Goal: Task Accomplishment & Management: Use online tool/utility

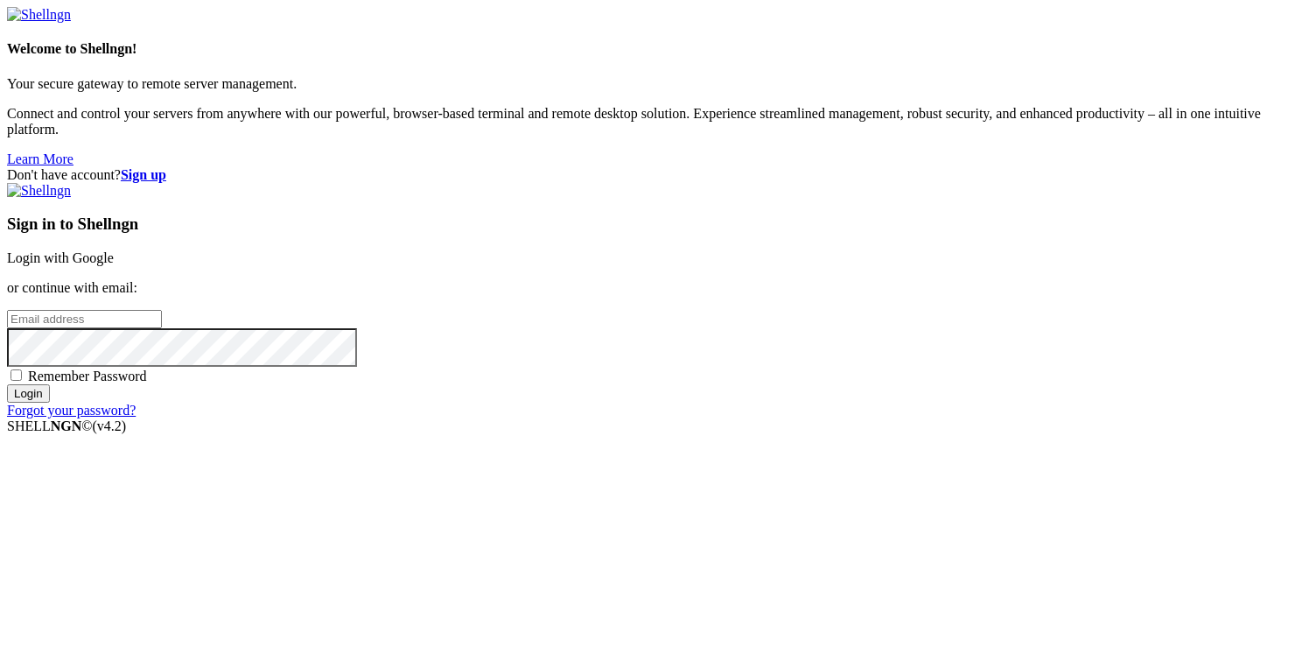
click at [162, 328] on input "email" at bounding box center [84, 319] width 155 height 18
type input "J"
type input "Jossit"
type input "[PERSON_NAME]"
type input "[PERSON_NAME][EMAIL_ADDRESS][DOMAIN_NAME]"
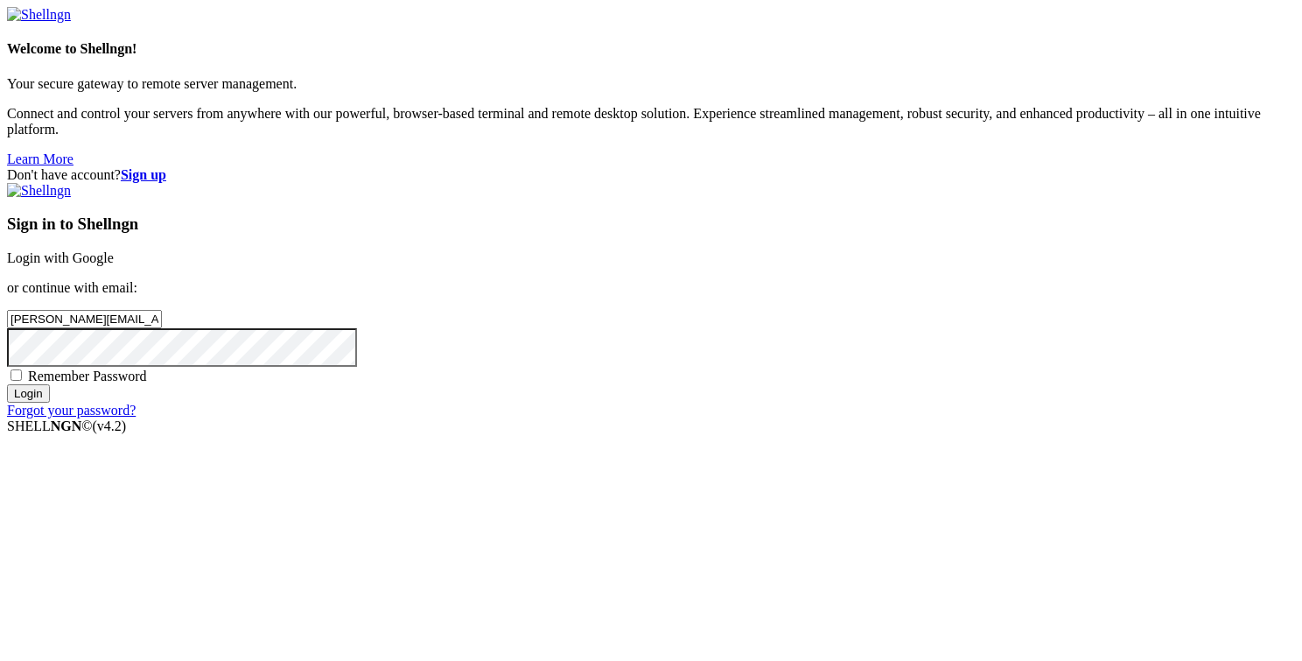
click at [7, 384] on input "Login" at bounding box center [28, 393] width 43 height 18
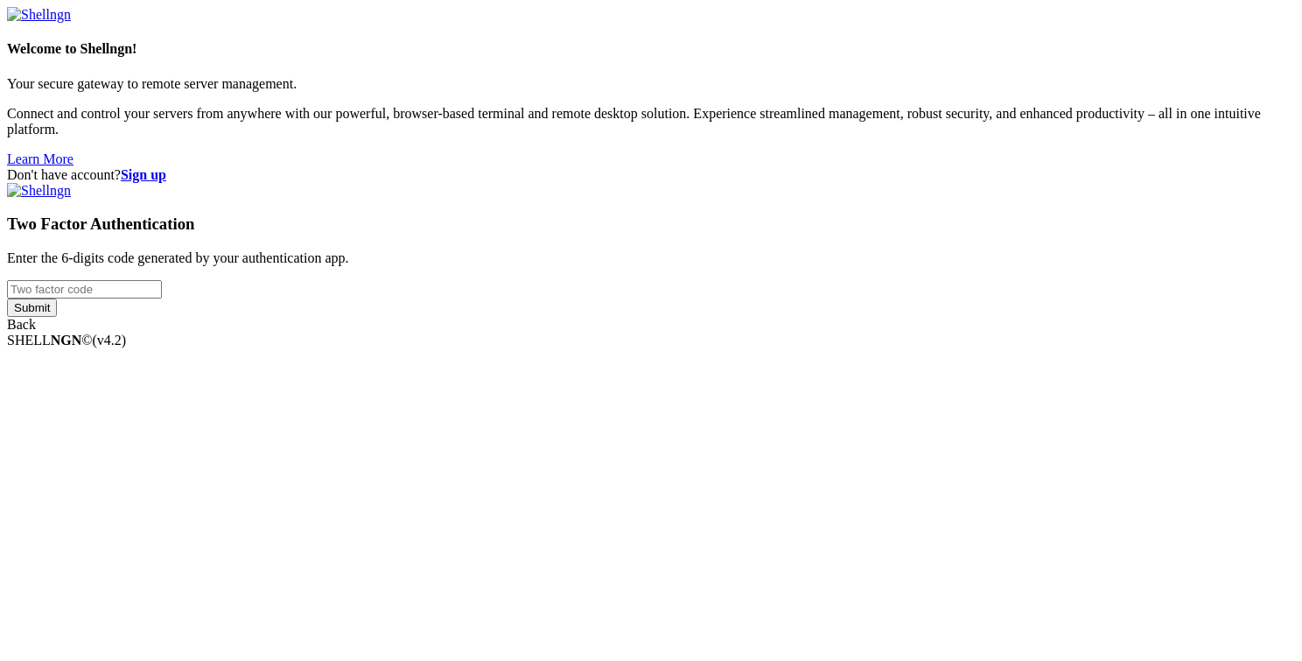
click at [162, 298] on input "number" at bounding box center [84, 289] width 155 height 18
type input "998991"
click at [7, 298] on input "Submit" at bounding box center [32, 307] width 50 height 18
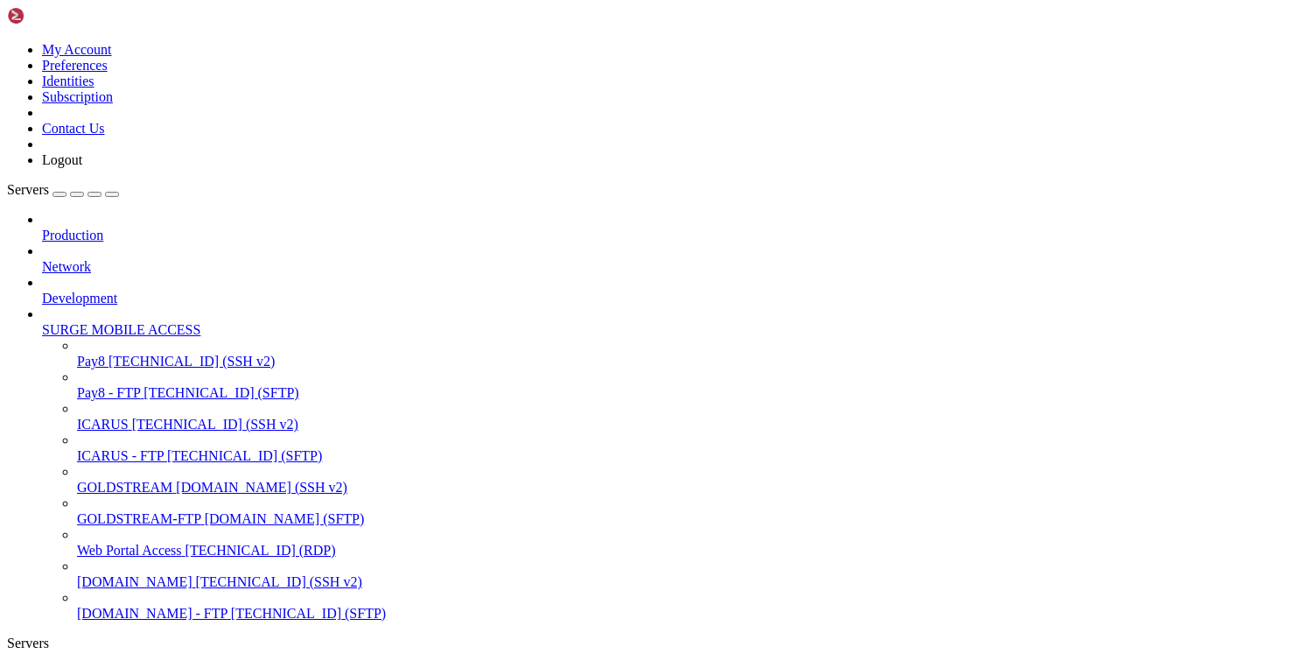
click at [138, 543] on span "Web Portal Access" at bounding box center [129, 550] width 105 height 15
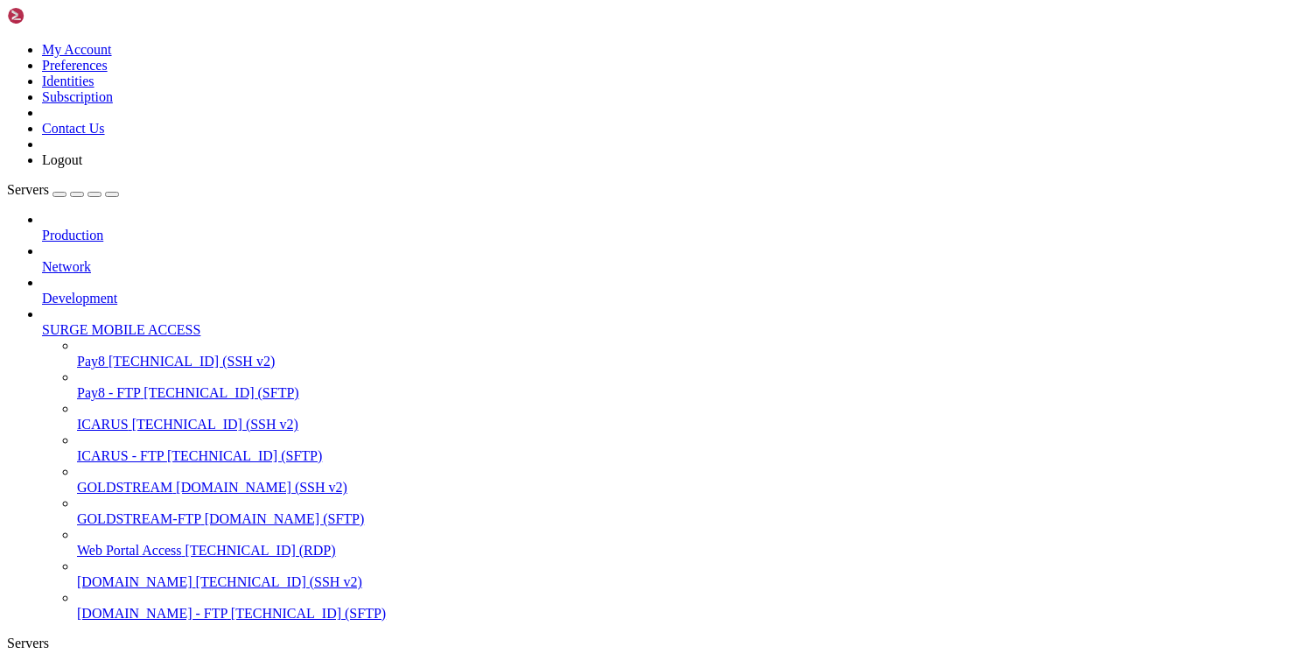
click at [124, 417] on span "ICARUS" at bounding box center [103, 424] width 52 height 15
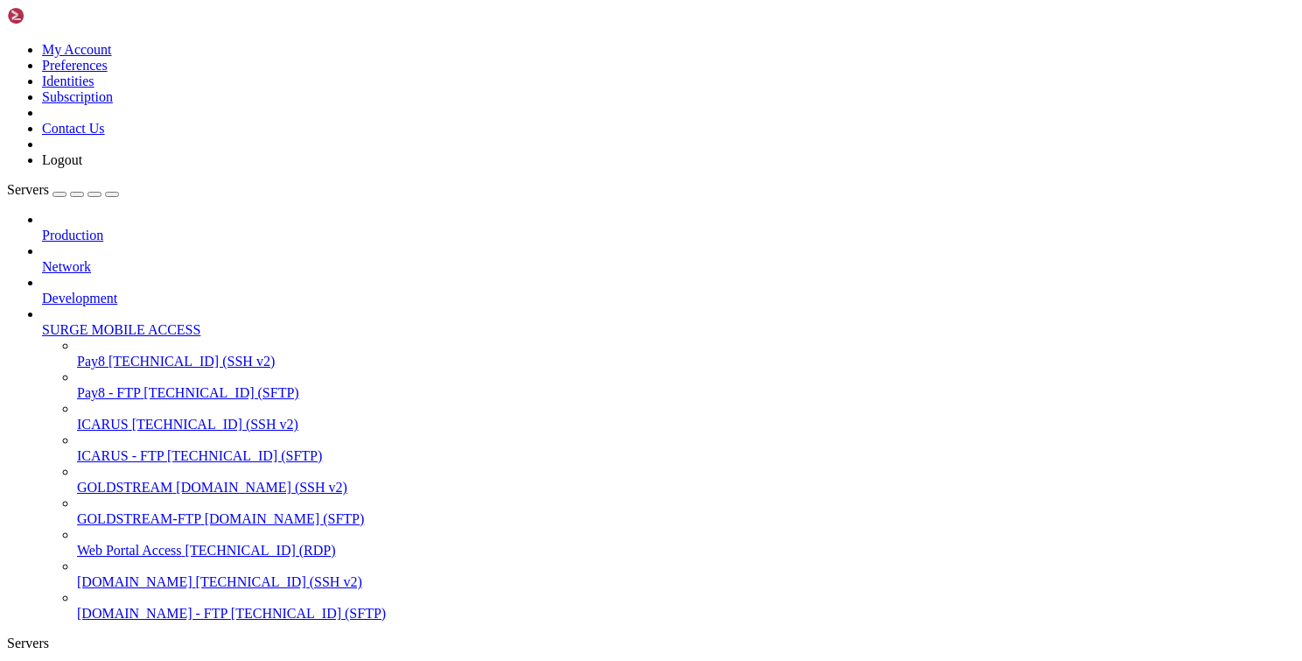
drag, startPoint x: 153, startPoint y: 1617, endPoint x: 14, endPoint y: 1563, distance: 149.3
drag, startPoint x: 87, startPoint y: 1605, endPoint x: 17, endPoint y: 1589, distance: 71.8
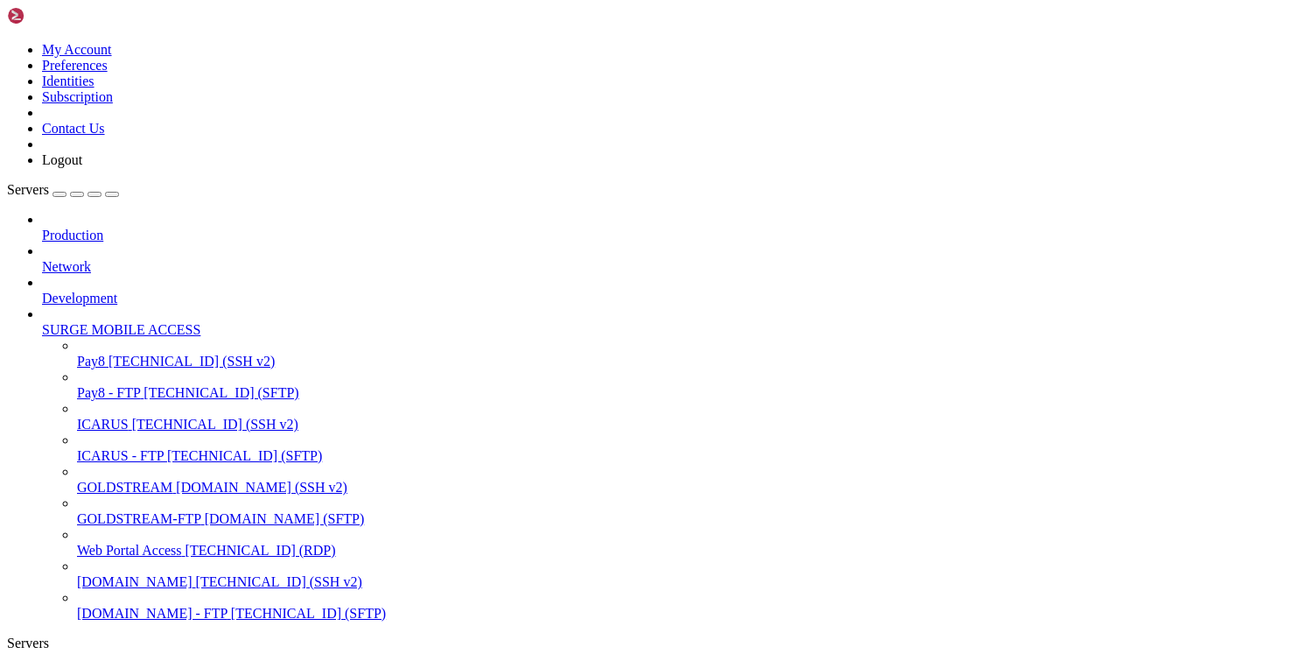
drag, startPoint x: 497, startPoint y: 1815, endPoint x: 380, endPoint y: 1771, distance: 125.1
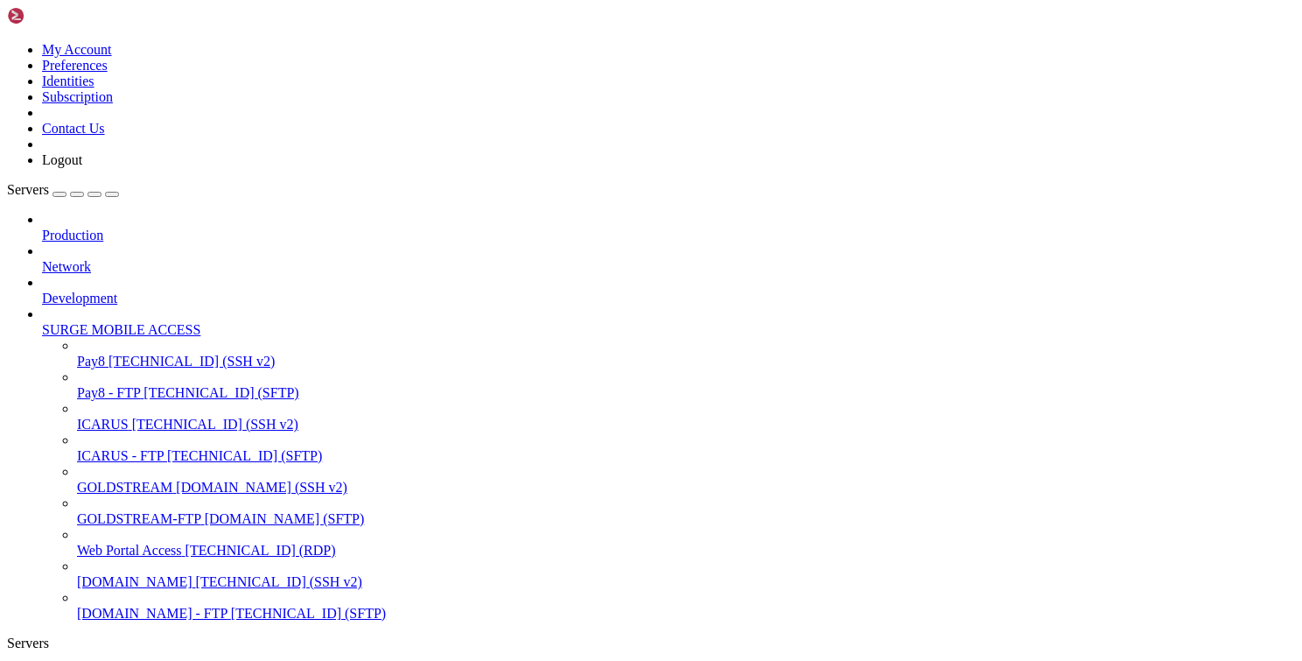
drag, startPoint x: 22, startPoint y: 2014, endPoint x: 22, endPoint y: 1591, distance: 423.5
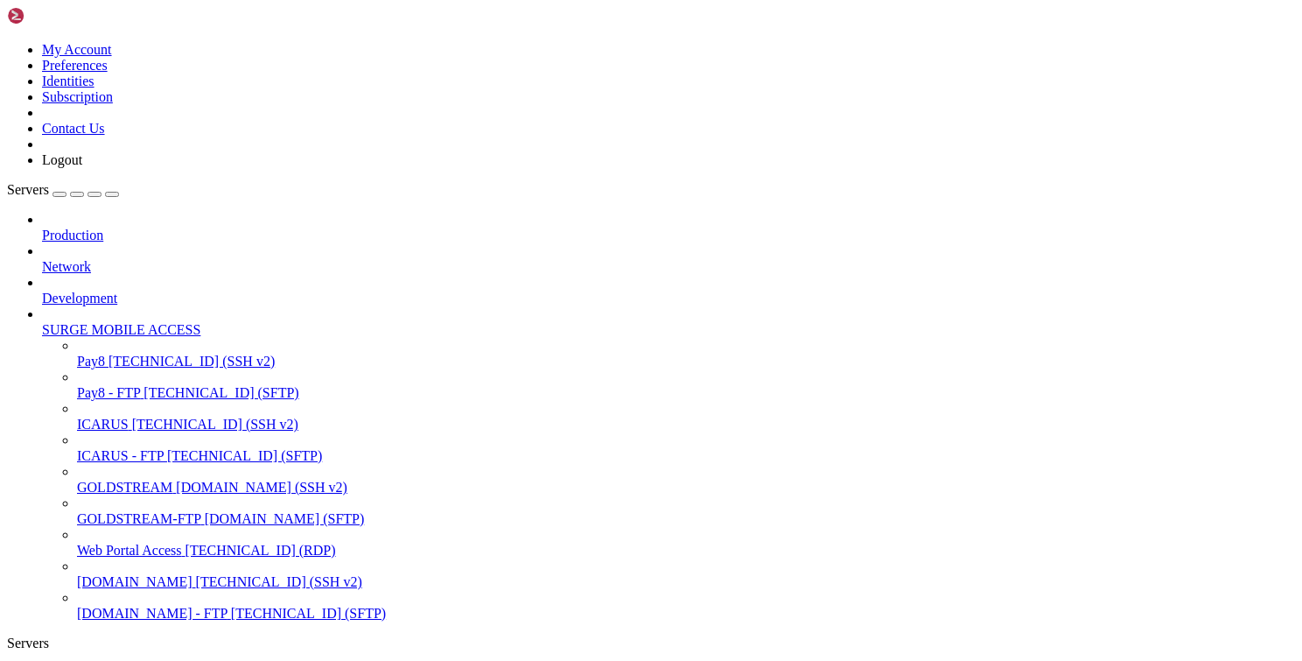
click at [167, 448] on span "[TECHNICAL_ID] (SFTP)" at bounding box center [244, 455] width 155 height 15
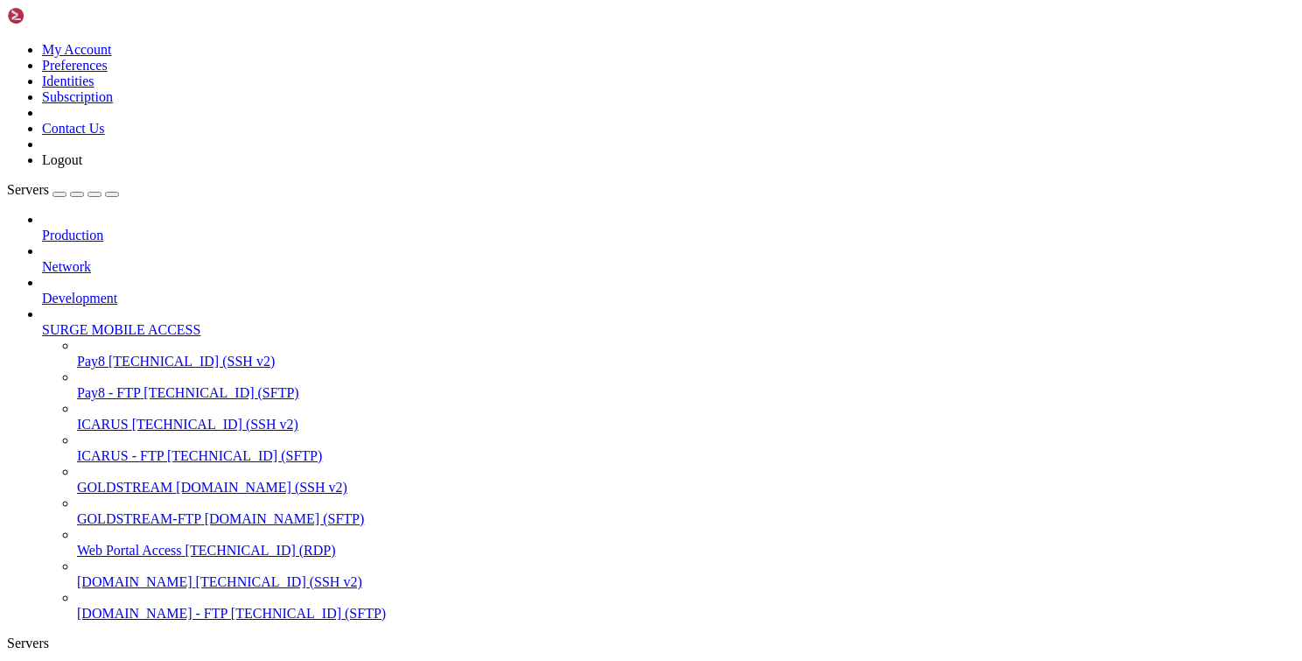
scroll to position [419, 0]
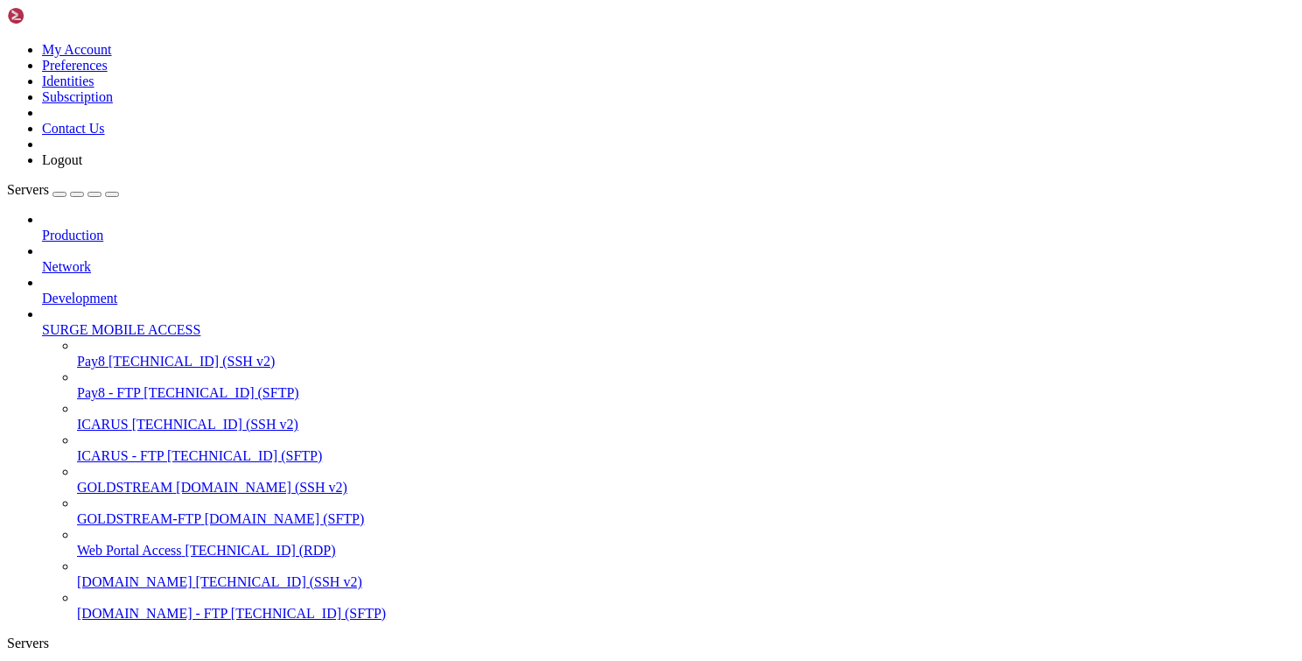
type input "/var/www/html/admin-booth"
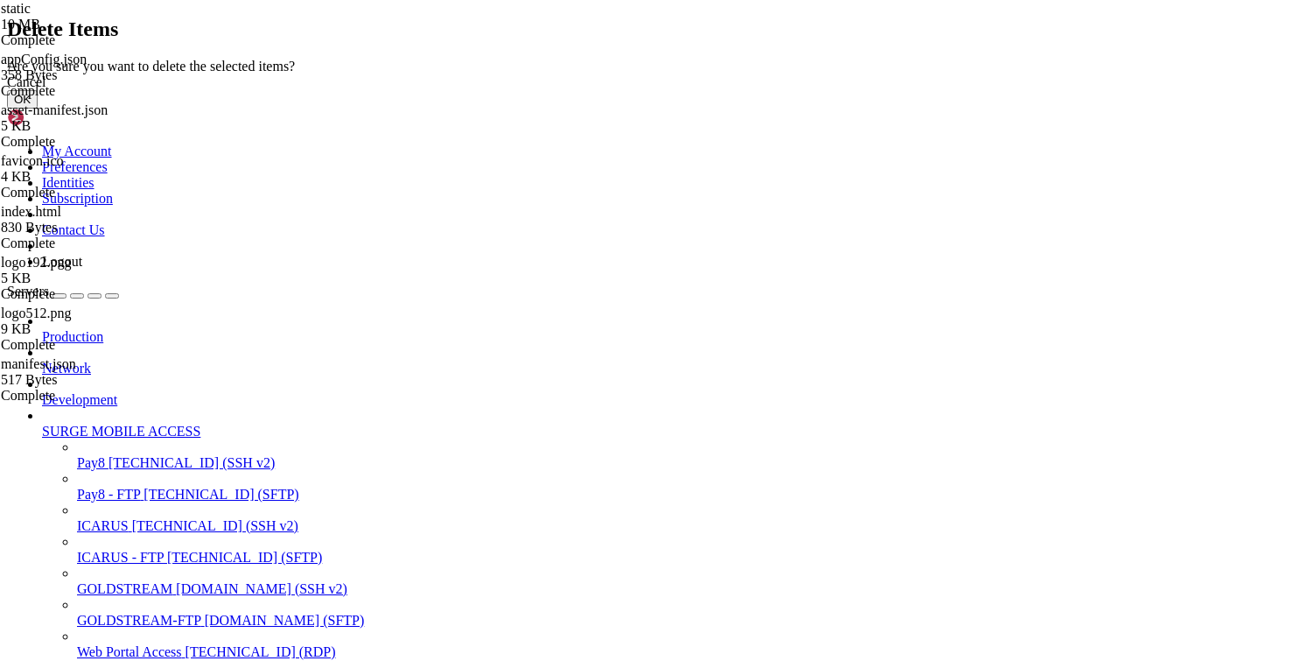
click at [38, 109] on button "OK" at bounding box center [22, 99] width 31 height 18
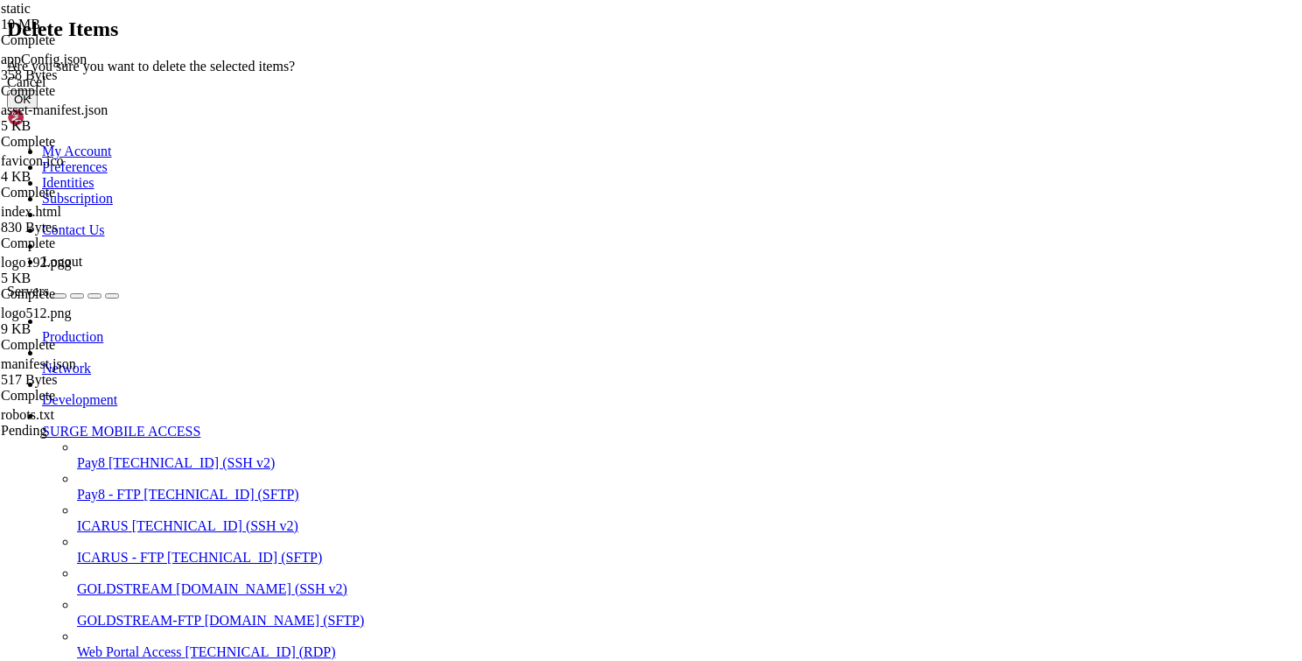
click at [38, 109] on button "OK" at bounding box center [22, 99] width 31 height 18
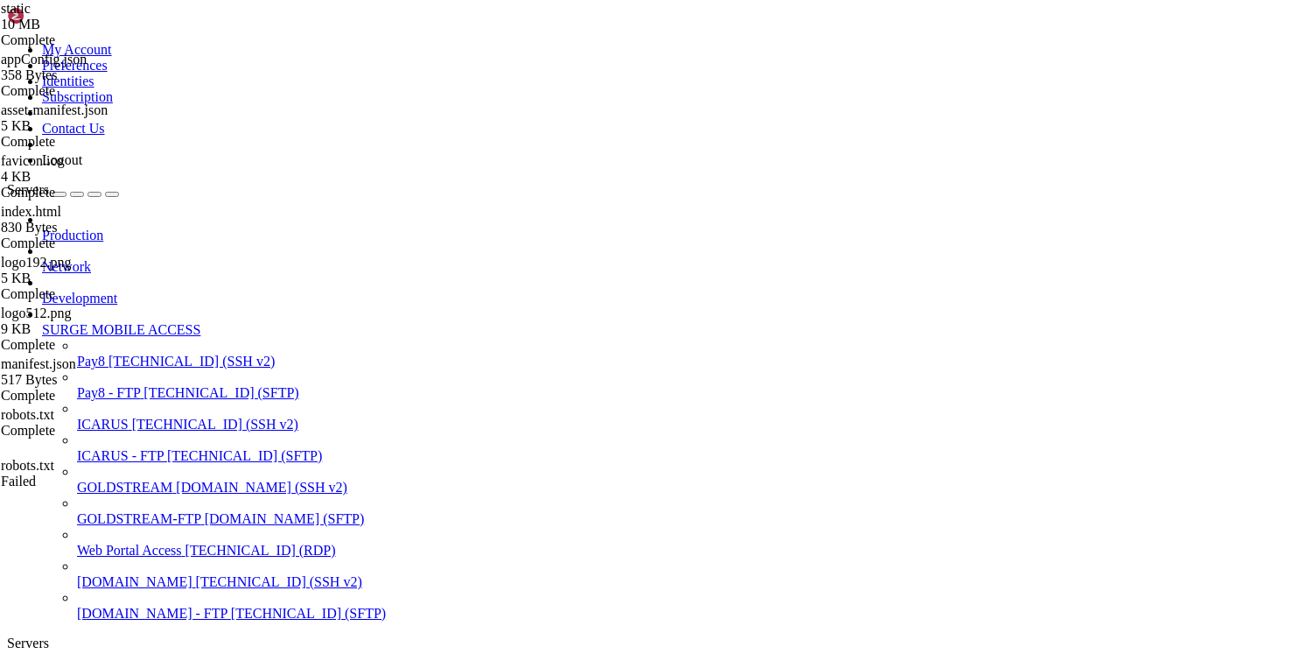
scroll to position [0, 0]
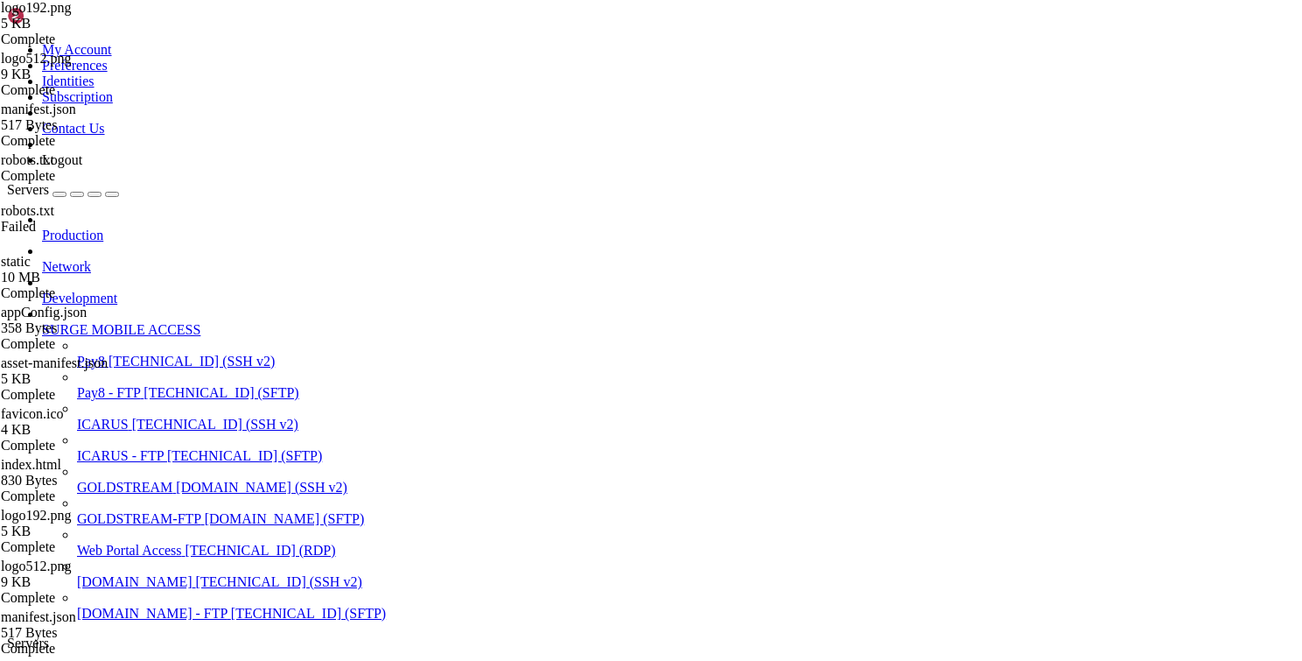
scroll to position [788, 0]
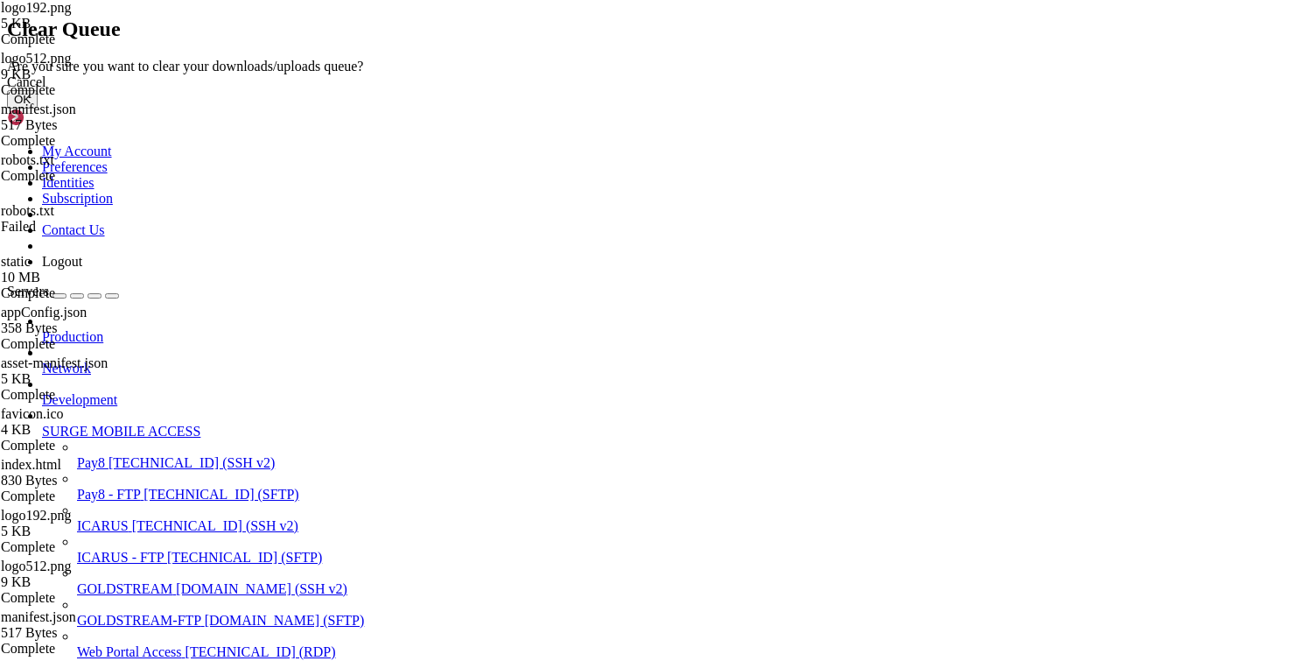
click at [38, 109] on button "OK" at bounding box center [22, 99] width 31 height 18
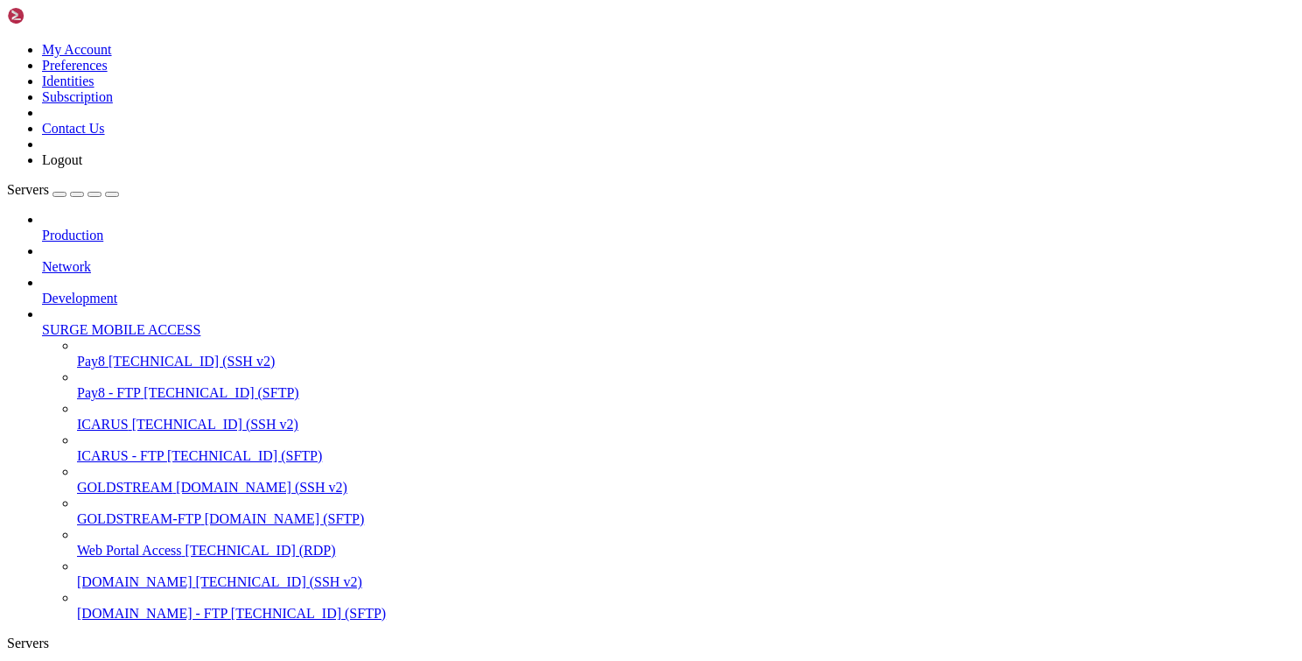
drag, startPoint x: 451, startPoint y: 1736, endPoint x: 375, endPoint y: 1703, distance: 82.3
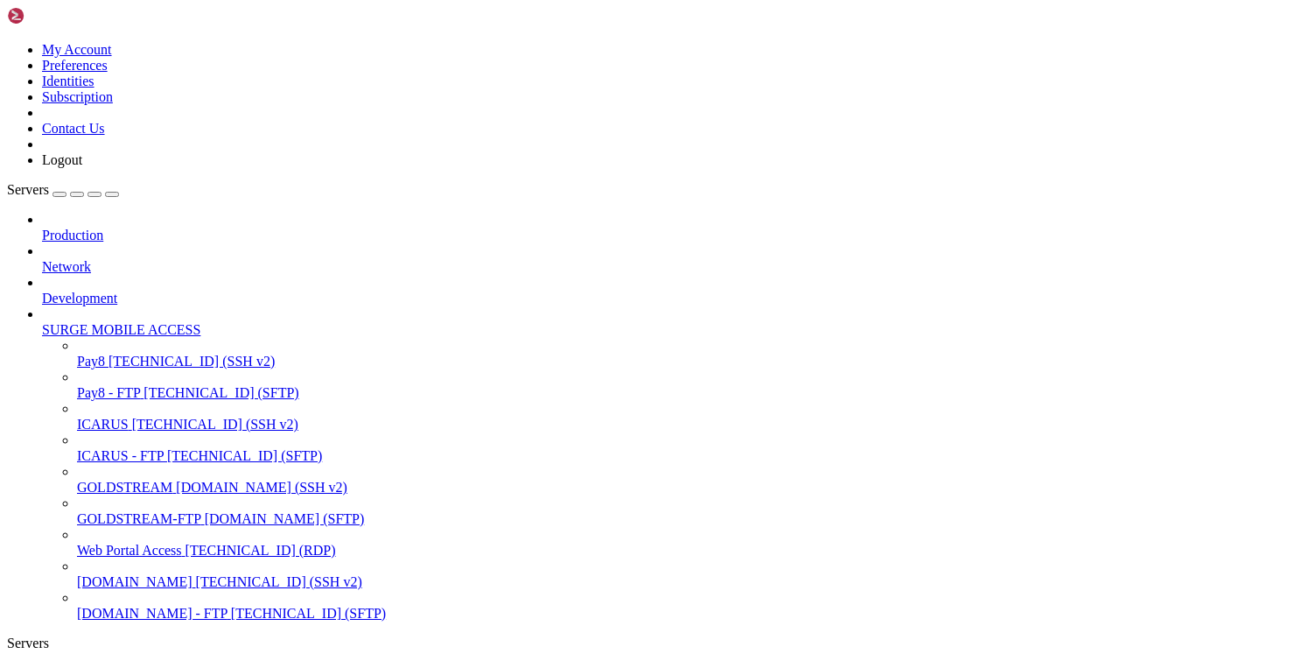
drag, startPoint x: 507, startPoint y: 1719, endPoint x: 503, endPoint y: 1747, distance: 27.4
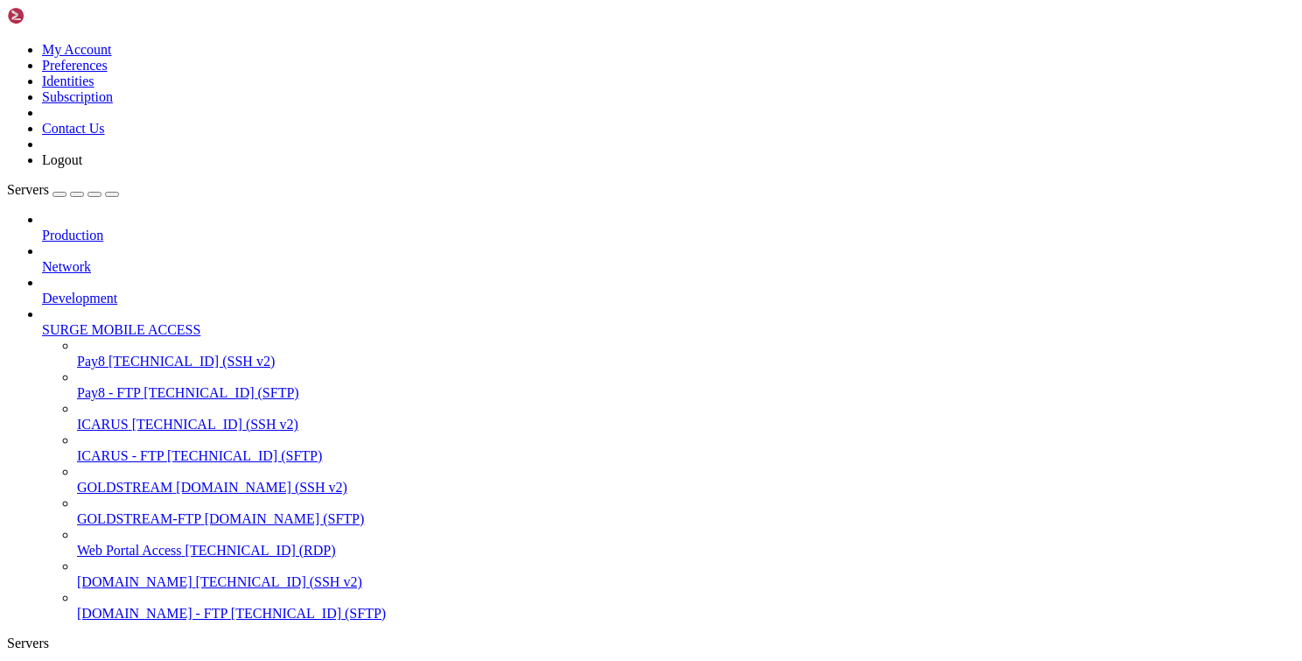
scroll to position [2648, 0]
drag, startPoint x: 27, startPoint y: 1690, endPoint x: 32, endPoint y: 1271, distance: 419.2
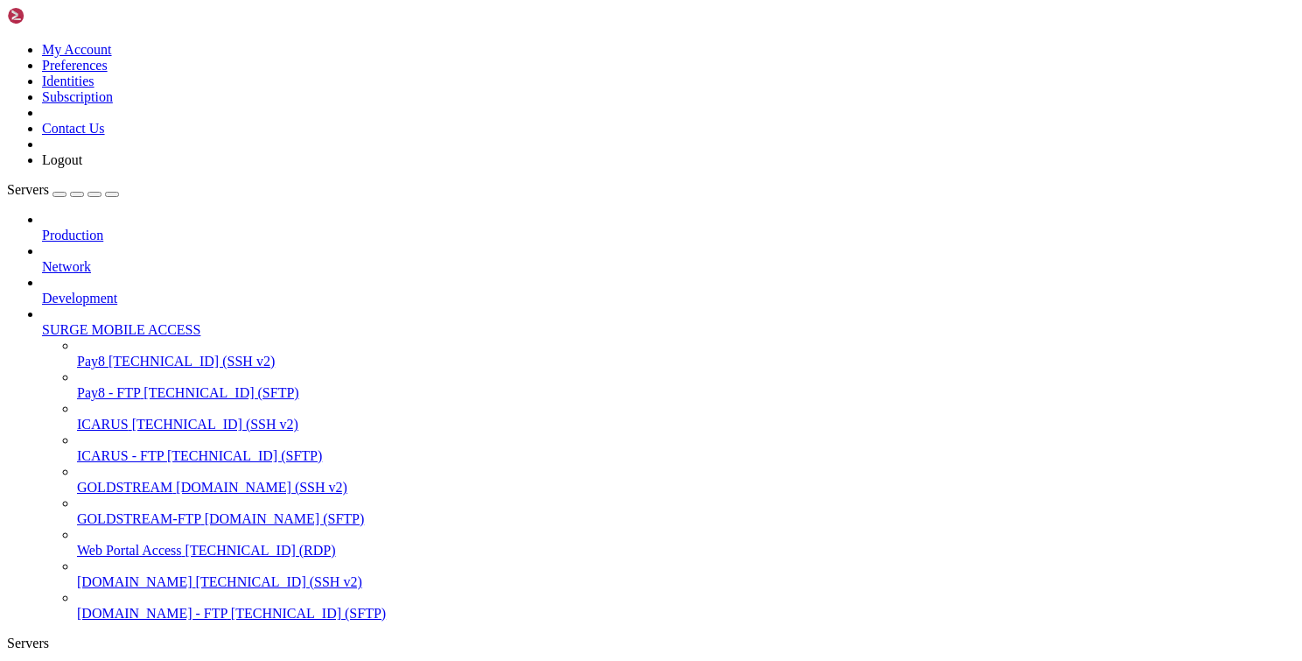
click at [46, 281] on span " nginx" at bounding box center [28, 273] width 37 height 15
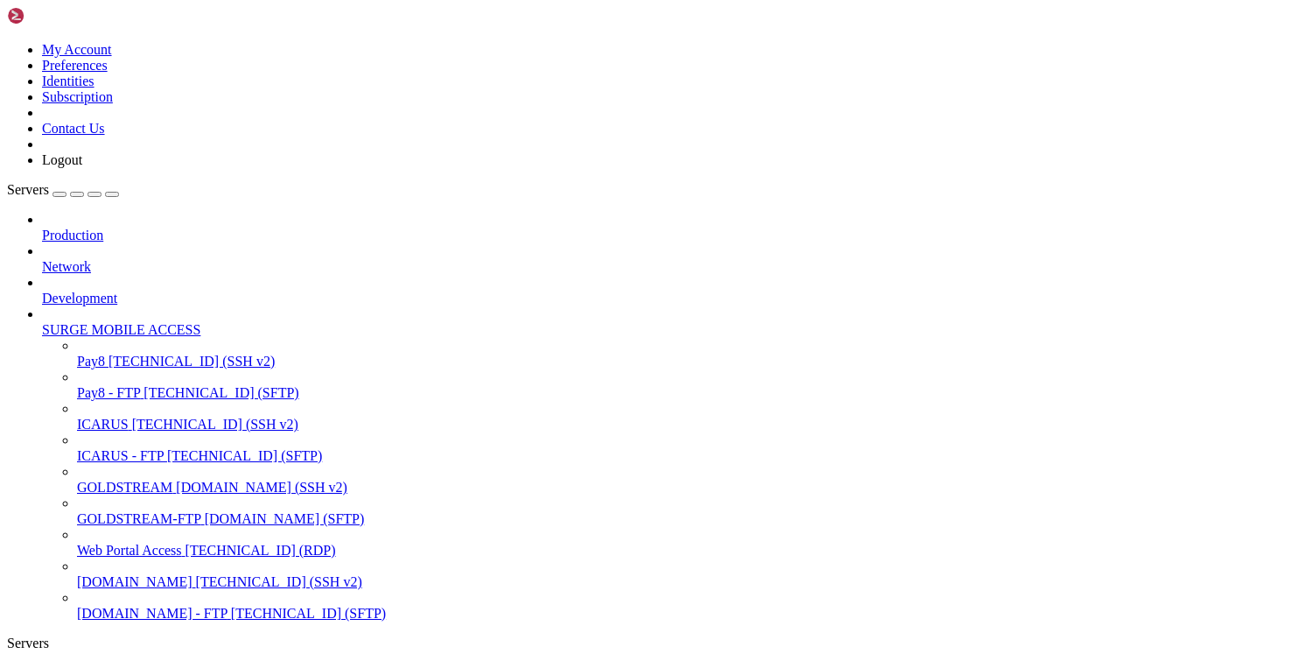
scroll to position [0, 0]
type input "/etc/nginx/sites-available"
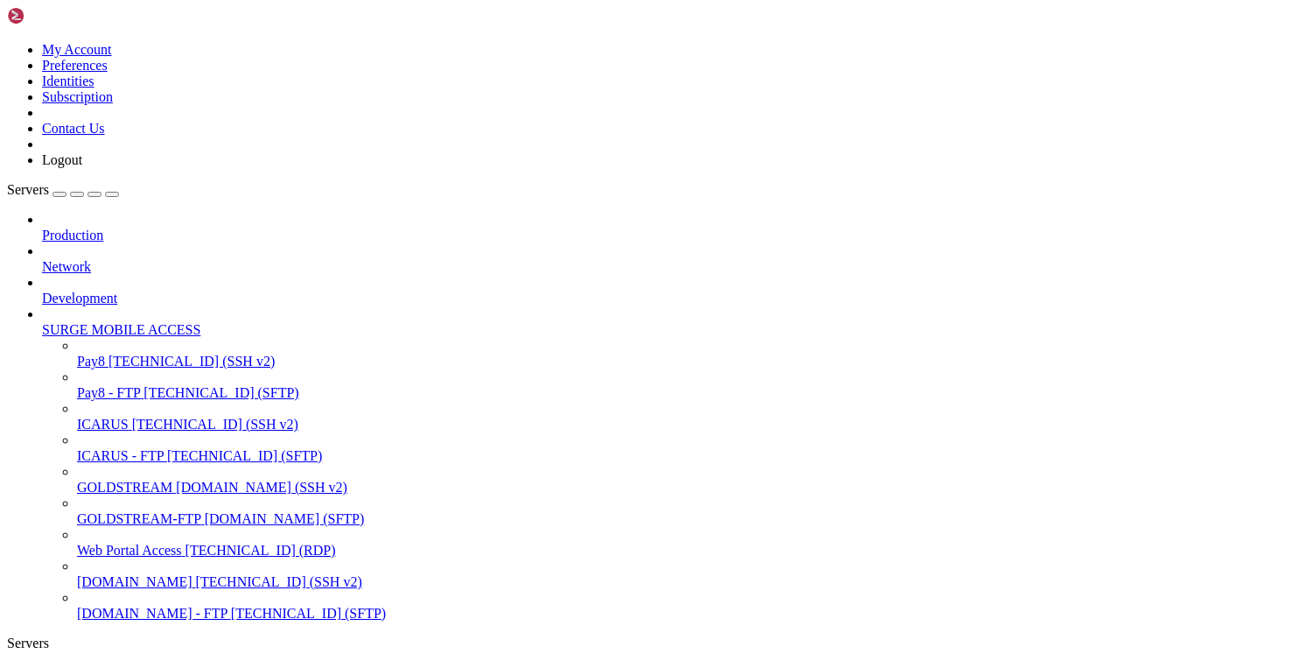
drag, startPoint x: 1225, startPoint y: 496, endPoint x: 1183, endPoint y: 427, distance: 80.9
click at [1220, 488] on div "admin.booth 2 KB Complete" at bounding box center [651, 330] width 1302 height 661
